Goal: Find specific page/section: Find specific page/section

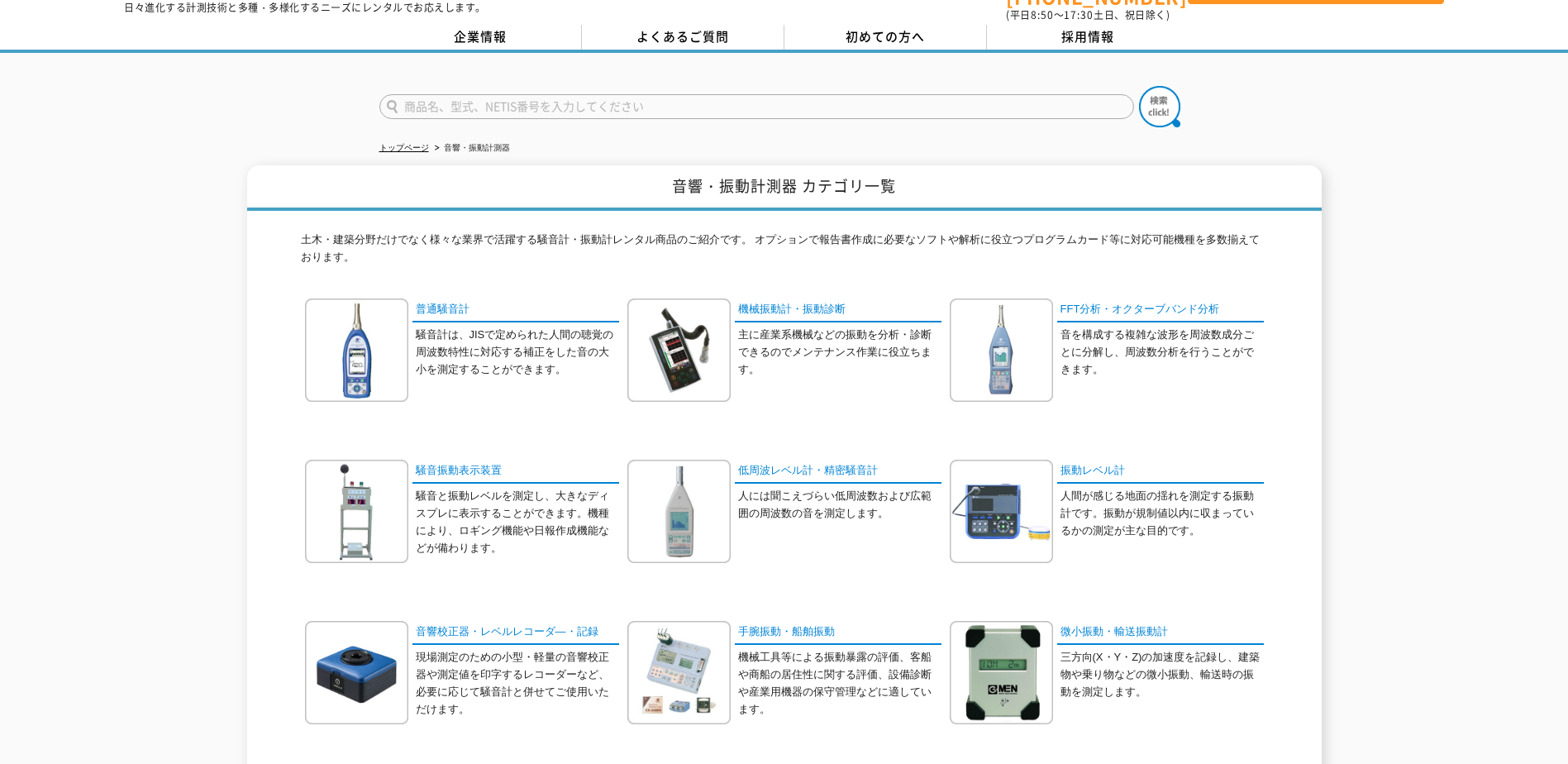
scroll to position [83, 0]
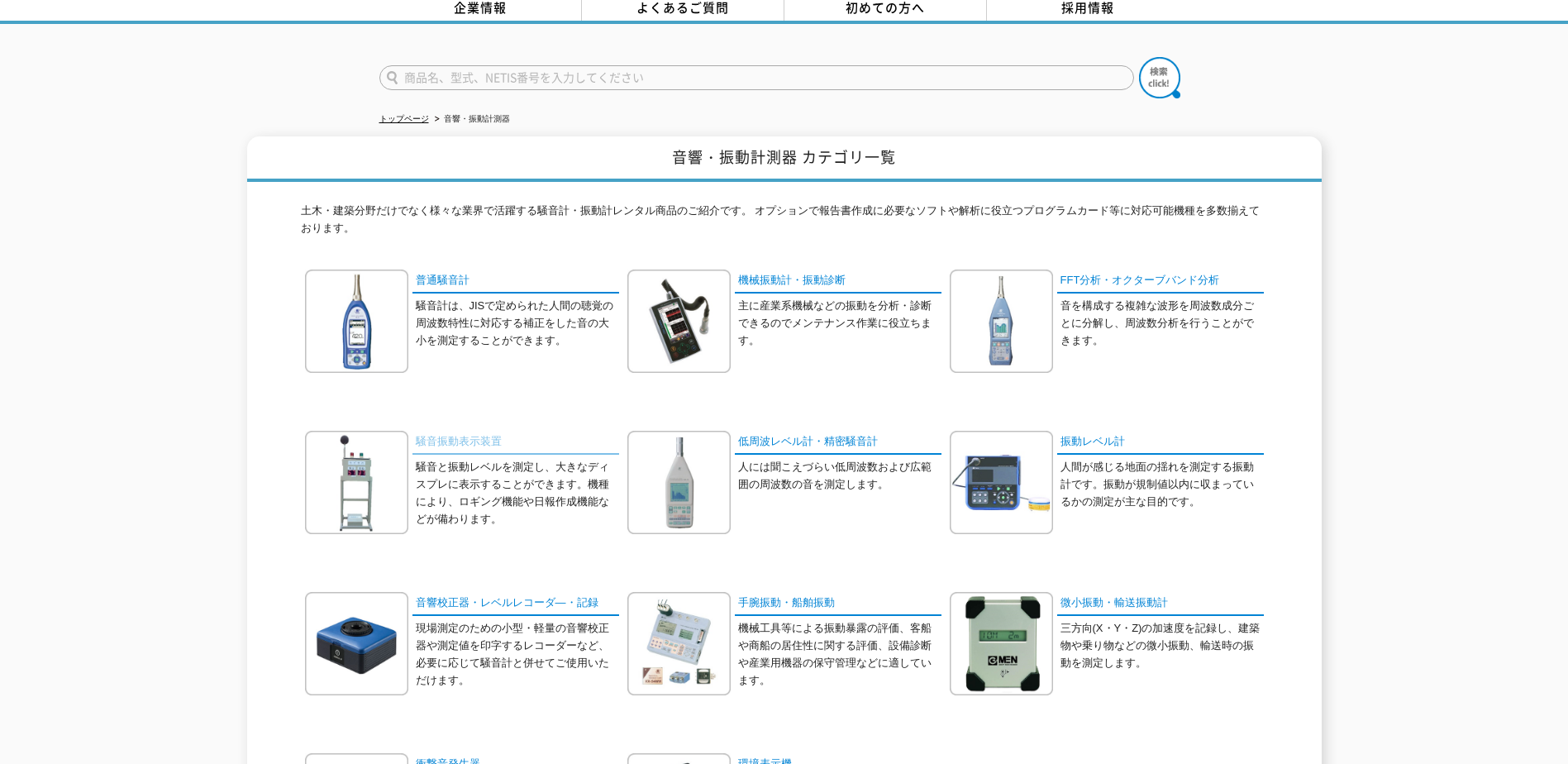
click at [463, 434] on link "騒音振動表示装置" at bounding box center [516, 442] width 206 height 24
click at [396, 316] on img at bounding box center [357, 321] width 104 height 104
click at [799, 277] on link "機械振動計・振動診断" at bounding box center [837, 281] width 206 height 24
click at [478, 439] on link "騒音振動表示装置" at bounding box center [516, 442] width 206 height 24
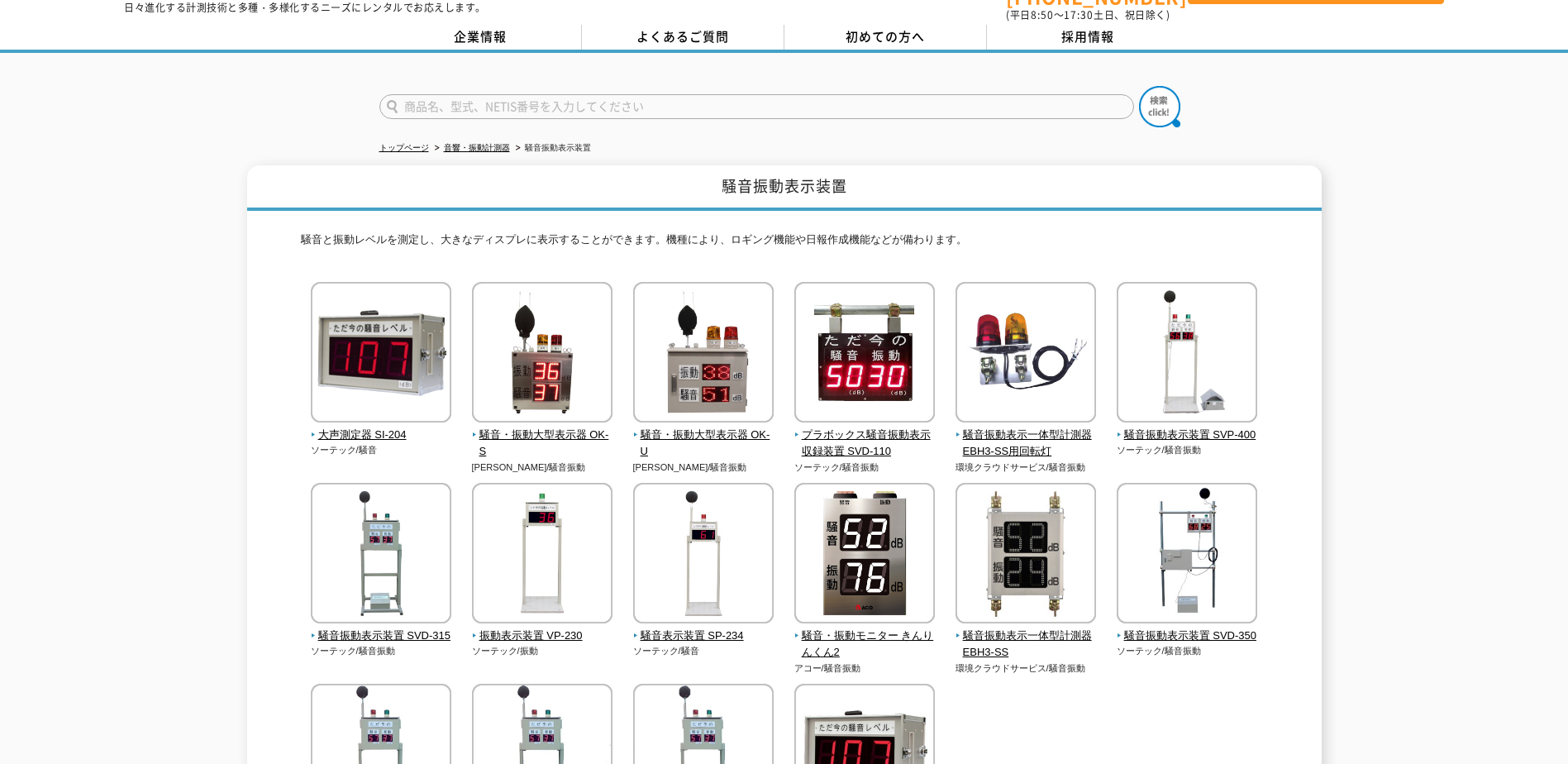
scroll to position [83, 0]
